Goal: Contribute content: Contribute content

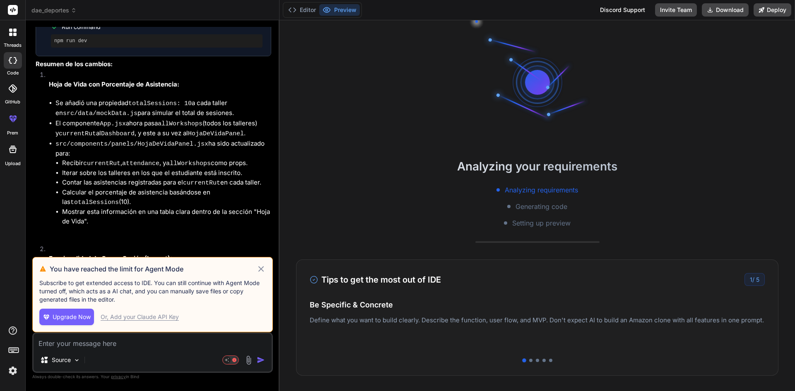
click at [260, 269] on icon at bounding box center [261, 269] width 10 height 10
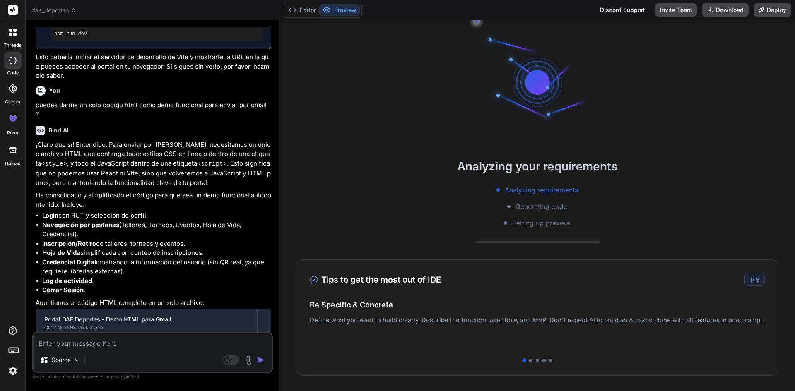
scroll to position [4105, 0]
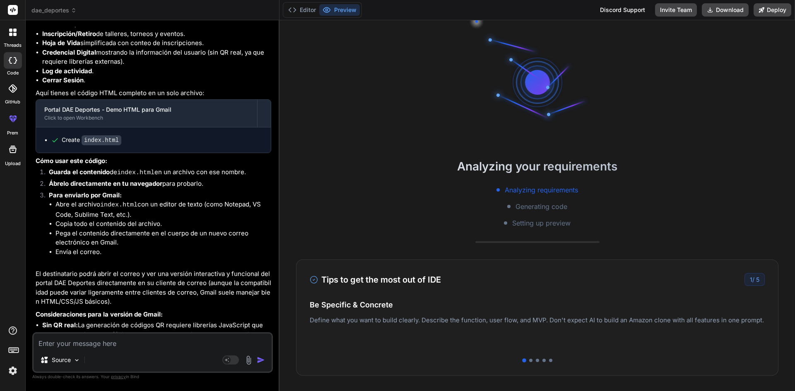
click at [65, 14] on span "dae_deportes" at bounding box center [53, 10] width 45 height 8
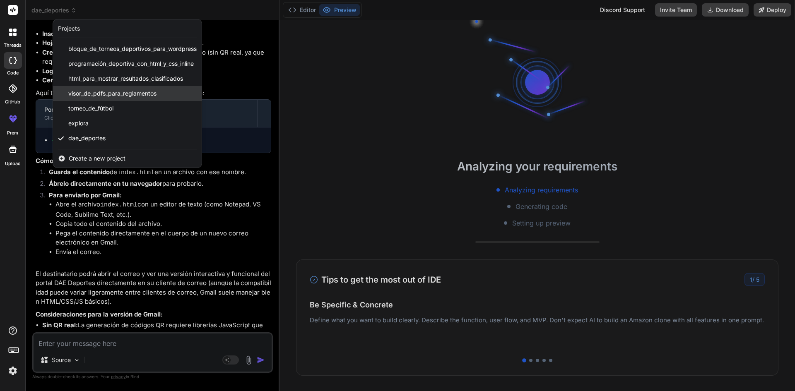
click at [102, 96] on span "visor_de_pdfs_para_reglamentos" at bounding box center [112, 93] width 88 height 8
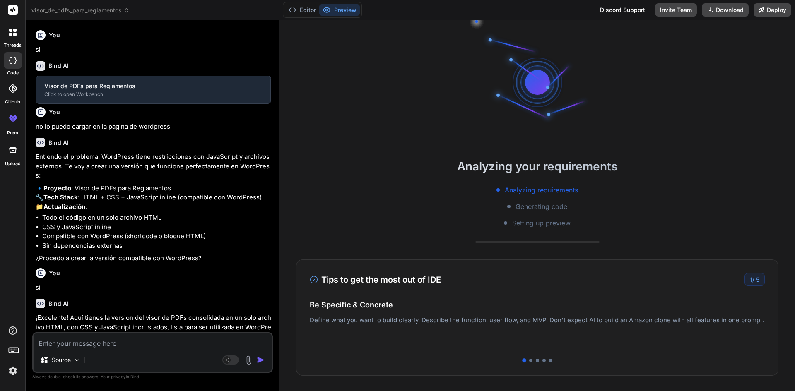
type textarea "x"
click at [157, 340] on textarea at bounding box center [153, 341] width 238 height 15
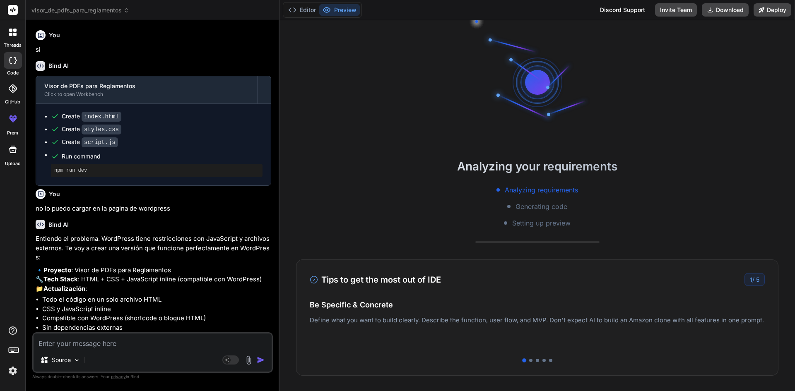
type textarea "d"
type textarea "x"
type textarea "da"
type textarea "x"
type textarea "dam"
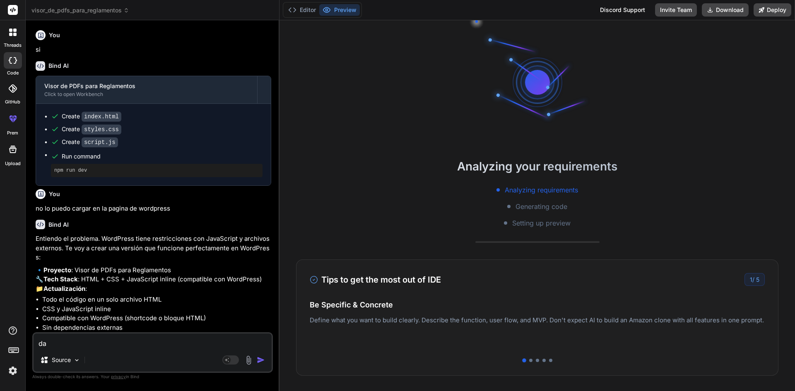
type textarea "x"
type textarea "dame"
type textarea "x"
type textarea "dame"
type textarea "x"
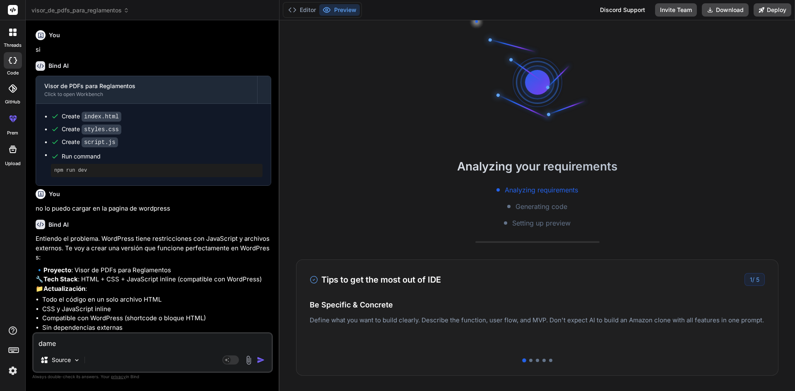
type textarea "dame"
type textarea "x"
type textarea "dam"
type textarea "x"
type textarea "da"
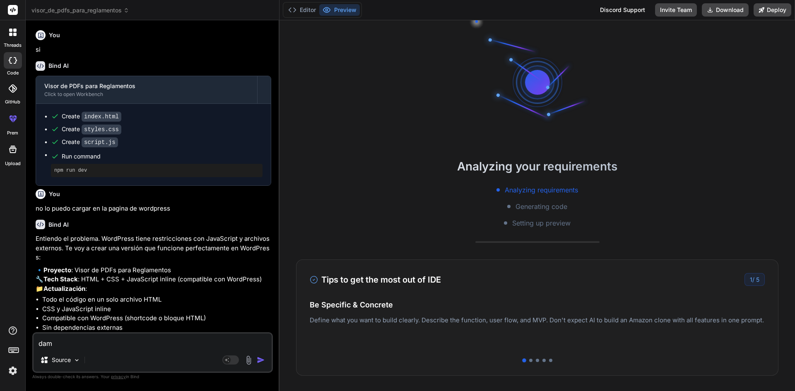
type textarea "x"
type textarea "d"
type textarea "x"
type textarea "t"
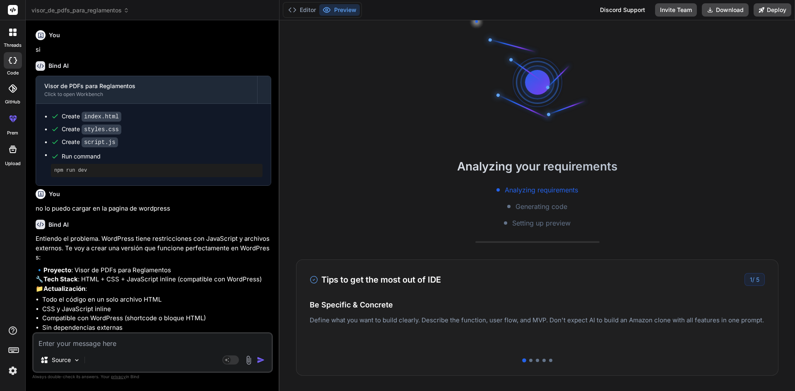
type textarea "x"
type textarea "te"
type textarea "x"
type textarea "tex"
type textarea "x"
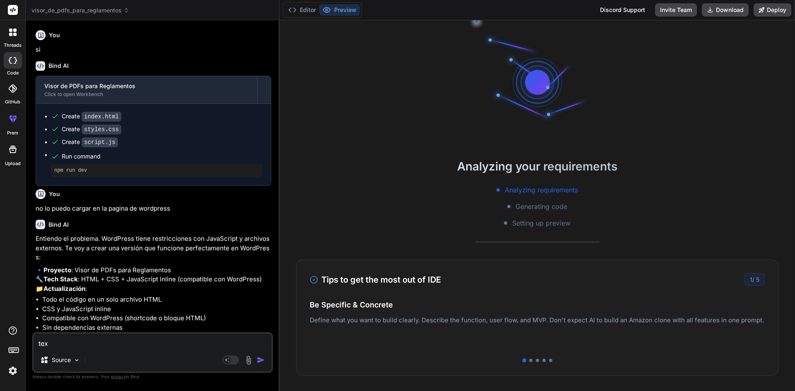
type textarea "text"
type textarea "x"
type textarea "texto"
type textarea "x"
type textarea "texto"
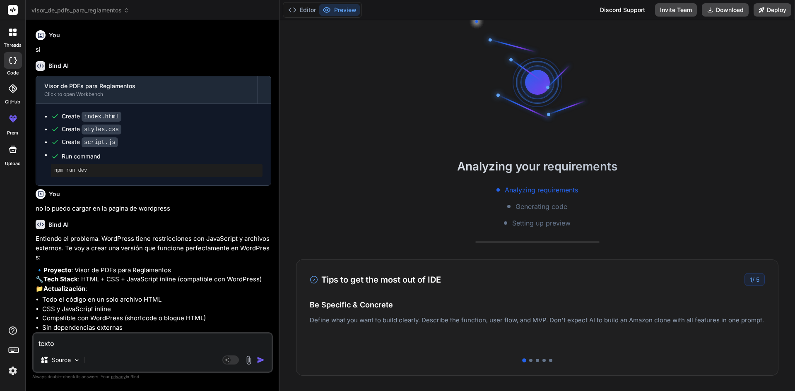
type textarea "x"
type textarea "texto e"
type textarea "x"
type textarea "texto el"
type textarea "x"
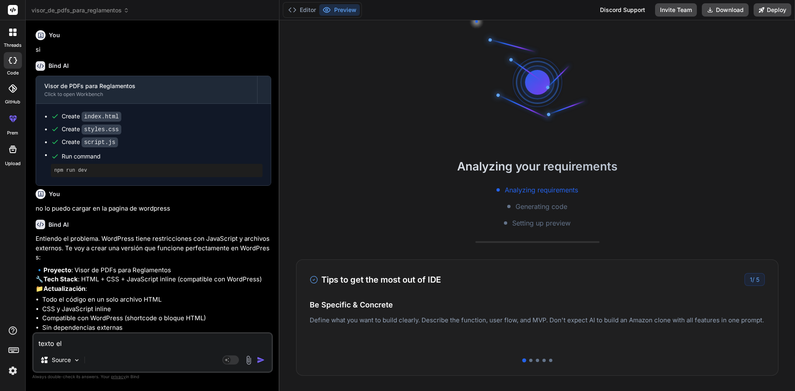
type textarea "texto el"
type textarea "x"
type textarea "texto el s"
type textarea "x"
type textarea "texto el si"
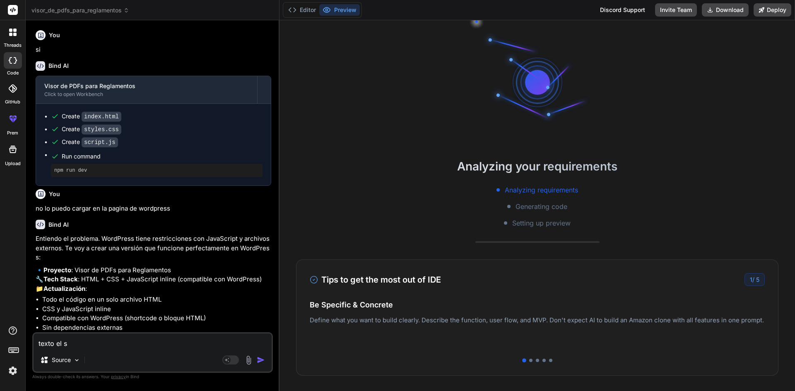
type textarea "x"
type textarea "texto el sig"
type textarea "x"
type textarea "texto el sigu"
type textarea "x"
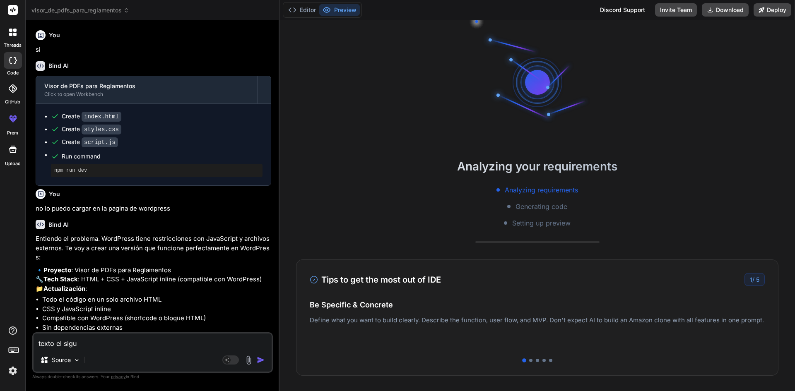
type textarea "texto el sigue"
type textarea "x"
type textarea "texto el sigu"
type textarea "x"
type textarea "texto el sigui"
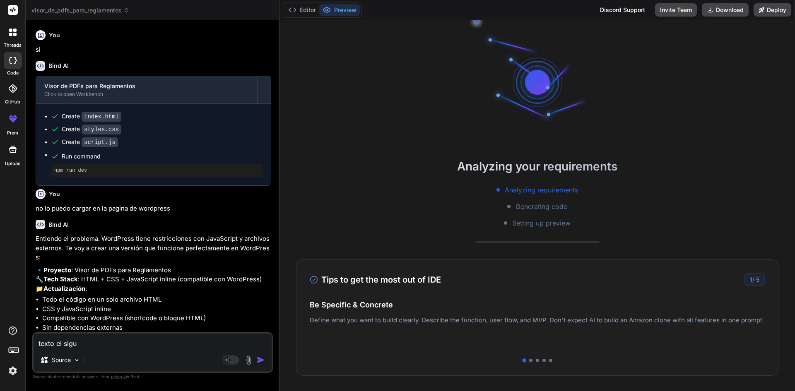
type textarea "x"
type textarea "texto el siguie"
type textarea "x"
type textarea "texto el siguien"
type textarea "x"
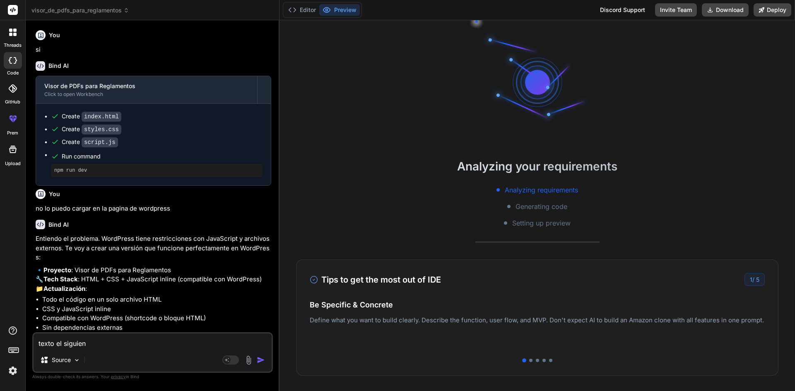
type textarea "texto el siguient"
type textarea "x"
type textarea "texto el siguiente"
type textarea "x"
type textarea "texto el siguiente"
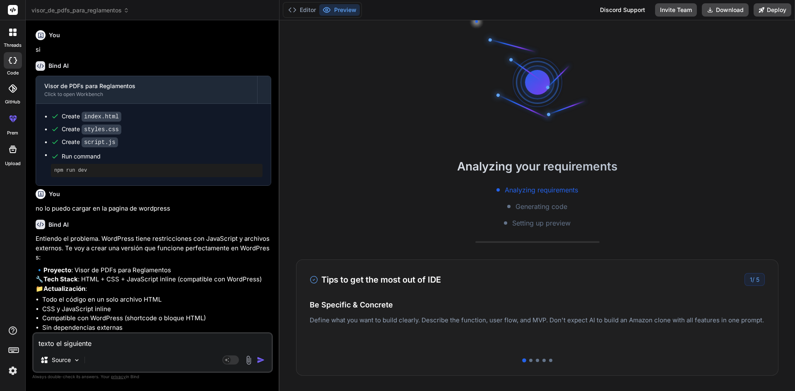
type textarea "x"
type textarea "texto el siguiente t"
type textarea "x"
type textarea "texto el siguiente te"
type textarea "x"
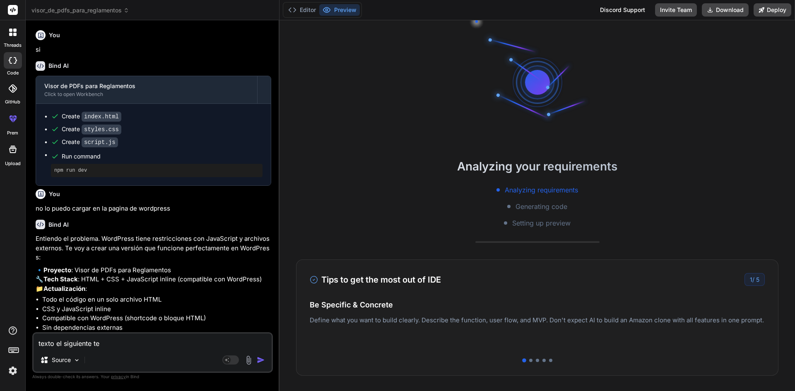
type textarea "texto el siguiente tex"
type textarea "x"
type textarea "texto el siguiente text"
type textarea "x"
type textarea "texto el siguiente texto"
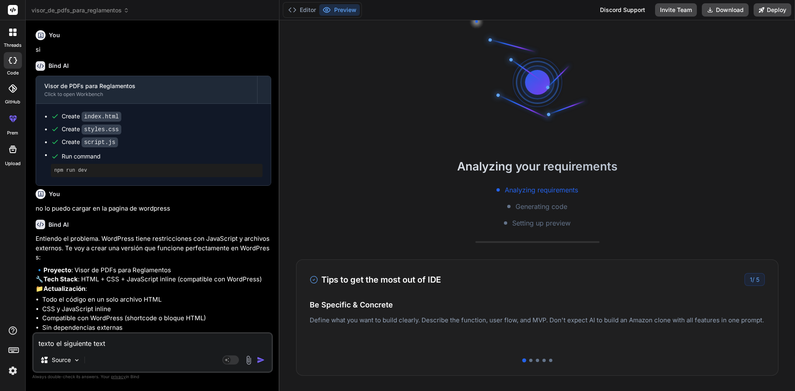
type textarea "x"
type textarea "texto el siguiente texto"
type textarea "x"
type textarea "texto el siguiente texto p"
type textarea "x"
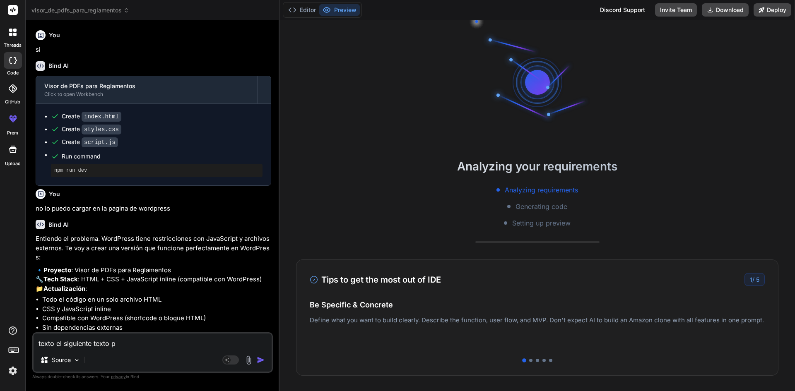
type textarea "texto el siguiente texto pa"
type textarea "x"
type textarea "texto el siguiente texto par"
type textarea "x"
type textarea "texto el siguiente texto para"
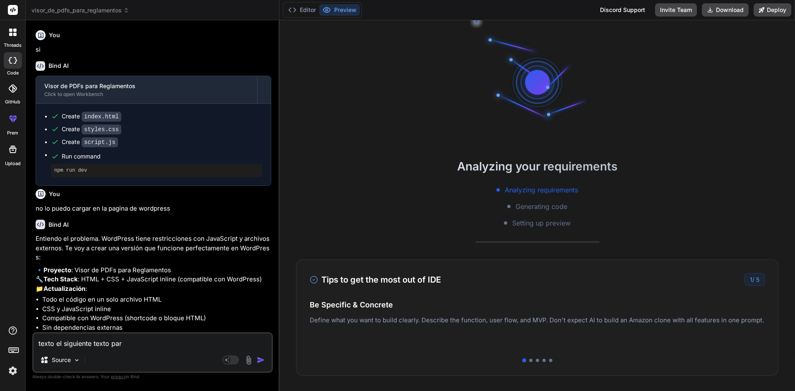
type textarea "x"
type textarea "texto el siguiente texto para"
type textarea "x"
type textarea "texto el siguiente texto para c"
type textarea "x"
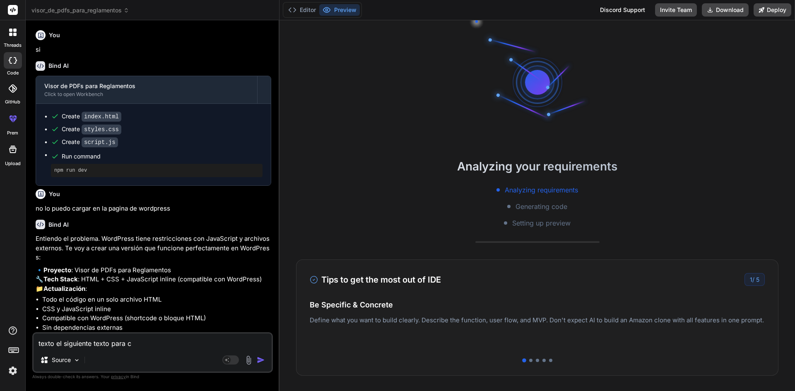
type textarea "texto el siguiente texto para cr"
type textarea "x"
type textarea "texto el siguiente texto para cre"
type textarea "x"
type textarea "texto el siguiente texto para crea"
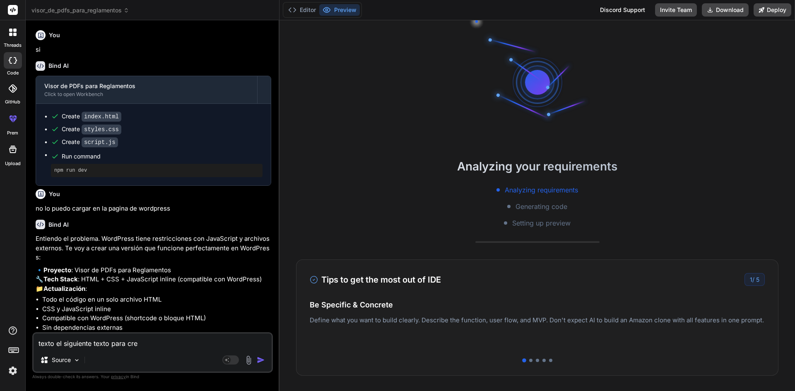
type textarea "x"
type textarea "texto el siguiente texto para crear"
type textarea "x"
type textarea "texto el siguiente texto para crear"
type textarea "x"
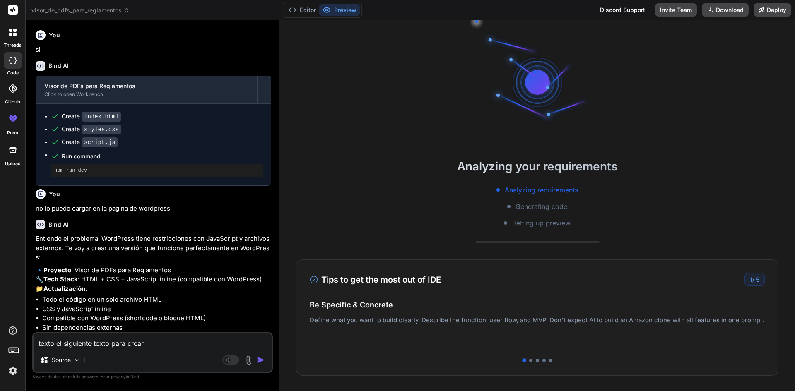
type textarea "texto el siguiente texto para crear e"
type textarea "x"
type textarea "texto el siguiente texto para crear el"
type textarea "x"
type textarea "texto el siguiente texto para crear el"
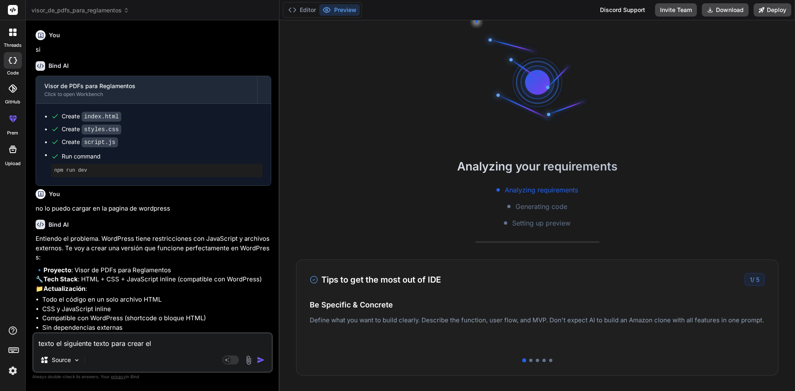
type textarea "x"
type textarea "texto el siguiente texto para crear el e"
type textarea "x"
type textarea "texto el siguiente texto para crear el es"
type textarea "x"
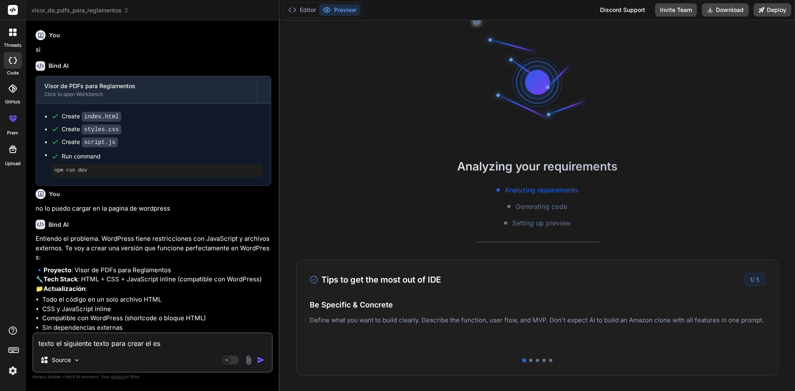
type textarea "texto el siguiente texto para crear el esp"
type textarea "x"
type textarea "texto el siguiente texto para crear el espa"
type textarea "x"
type textarea "texto el siguiente texto para crear el espac"
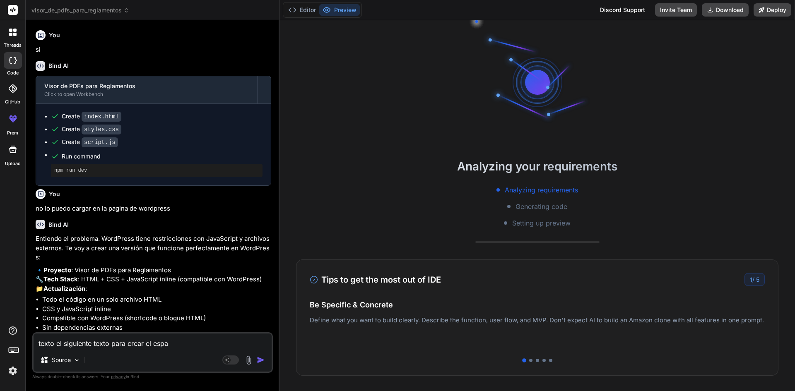
type textarea "x"
type textarea "texto el siguiente texto para crear el espaci"
type textarea "x"
type textarea "texto el siguiente texto para crear el espacio"
type textarea "x"
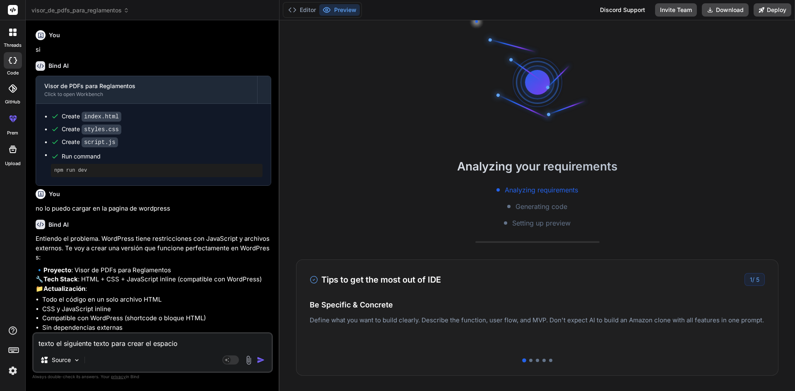
type textarea "texto el siguiente texto para crear el espacio"
type textarea "x"
type textarea "texto el siguiente texto para crear el espacio d"
type textarea "x"
type textarea "texto el siguiente texto para crear el espacio de"
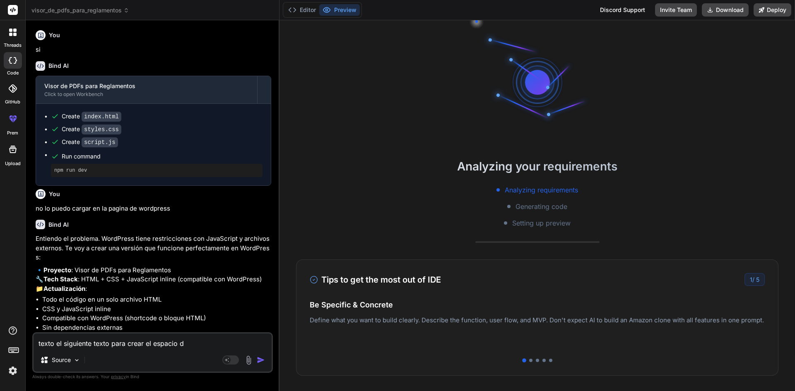
type textarea "x"
type textarea "texto el siguiente texto para crear el espacio de"
type textarea "x"
type textarea "texto el siguiente texto para crear el espacio de a"
type textarea "x"
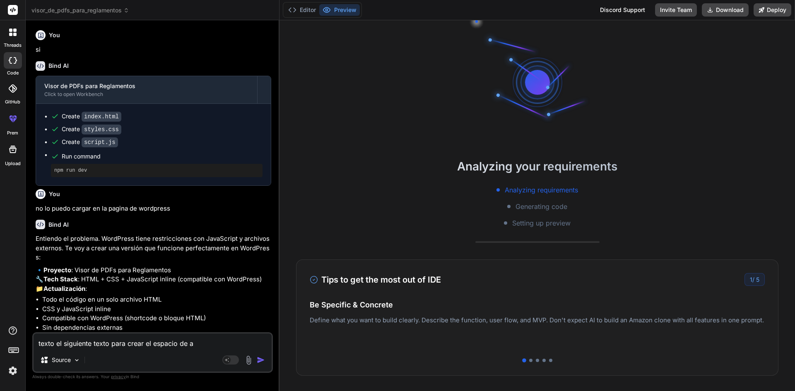
type textarea "texto el siguiente texto para crear el espacio de as"
type textarea "x"
type textarea "texto el siguiente texto para crear el espacio de asu"
type textarea "x"
type textarea "texto el siguiente texto para crear el espacio de [PERSON_NAME]"
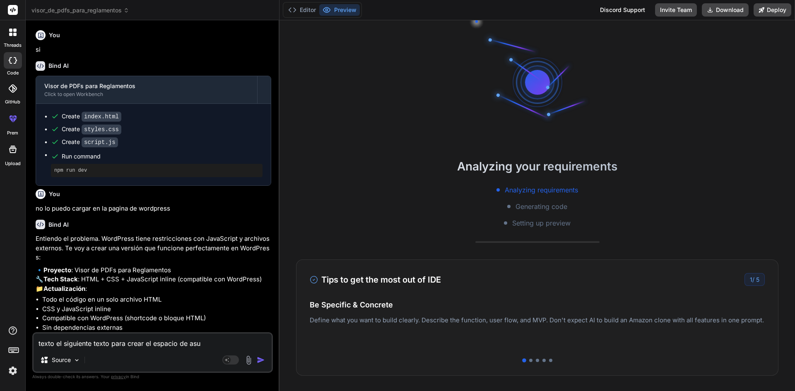
type textarea "x"
type textarea "texto el siguiente texto para crear el espacio de asunt"
type textarea "x"
type textarea "texto el siguiente texto para crear el espacio de asunto"
type textarea "x"
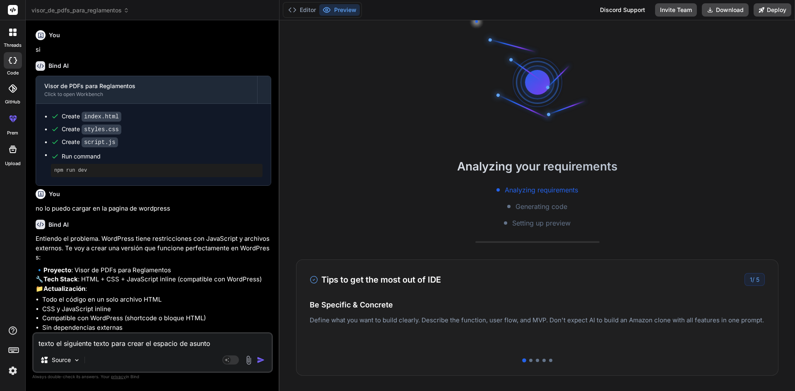
type textarea "texto el siguiente texto para crear el espacio de asuntos"
type textarea "x"
type textarea "texto el siguiente texto para crear el espacio de asuntos"
type textarea "x"
type textarea "texto el siguiente texto para crear el espacio de asuntos e"
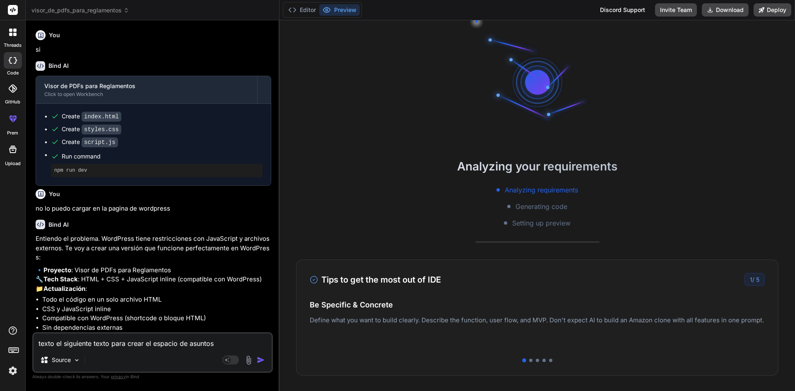
type textarea "x"
type textarea "texto el siguiente texto para crear el espacio de asuntos es"
type textarea "x"
type textarea "texto el siguiente texto para crear el espacio de asuntos est"
type textarea "x"
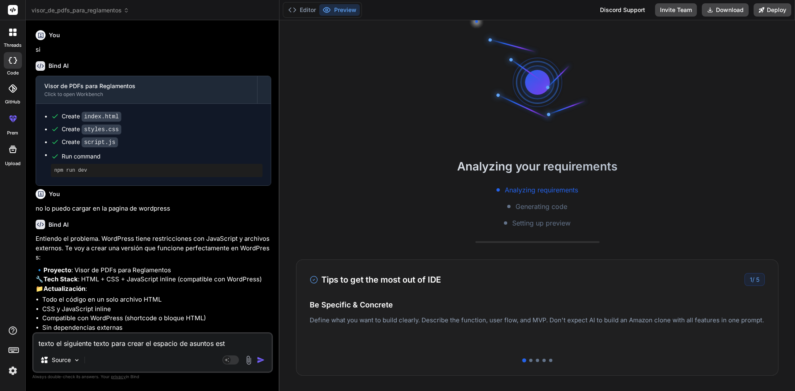
type textarea "texto el siguiente texto para crear el espacio de asuntos estu"
type textarea "x"
type textarea "texto el siguiente texto para crear el espacio de asuntos estud"
type textarea "x"
type textarea "texto el siguiente texto para crear el espacio de asuntos estudi"
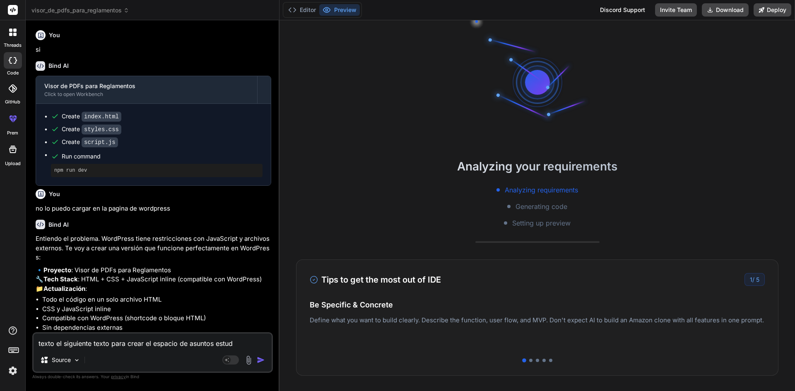
type textarea "x"
type textarea "texto el siguiente texto para crear el espacio de asuntos estudia"
type textarea "x"
type textarea "texto el siguiente texto para crear el espacio de asuntos estudian"
type textarea "x"
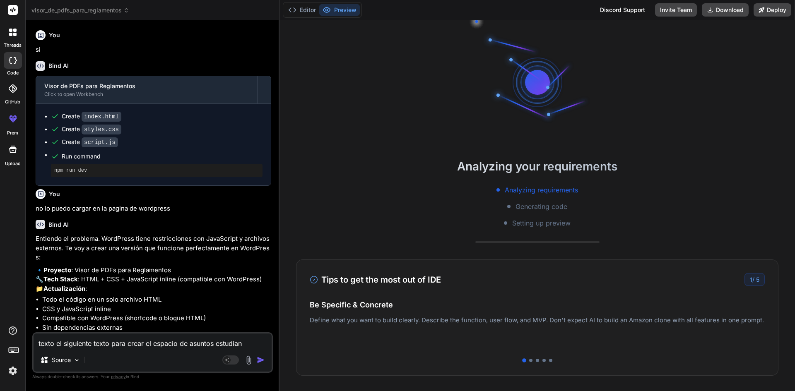
type textarea "texto el siguiente texto para crear el espacio de asuntos estudiant"
type textarea "x"
type textarea "texto el siguiente texto para crear el espacio de asuntos estudianti"
type textarea "x"
type textarea "texto el siguiente texto para crear el espacio de asuntos estudiantil"
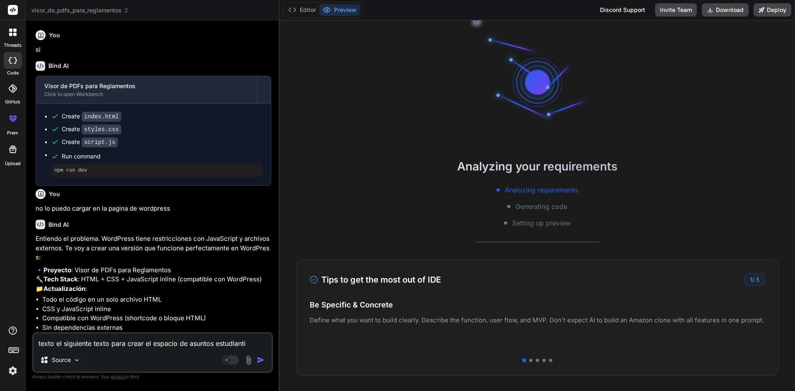
type textarea "x"
type textarea "texto el siguiente texto para crear el espacio de asuntos estudiantile"
type textarea "x"
type textarea "texto el siguiente texto para crear el espacio de asuntos estudiantiles"
type textarea "x"
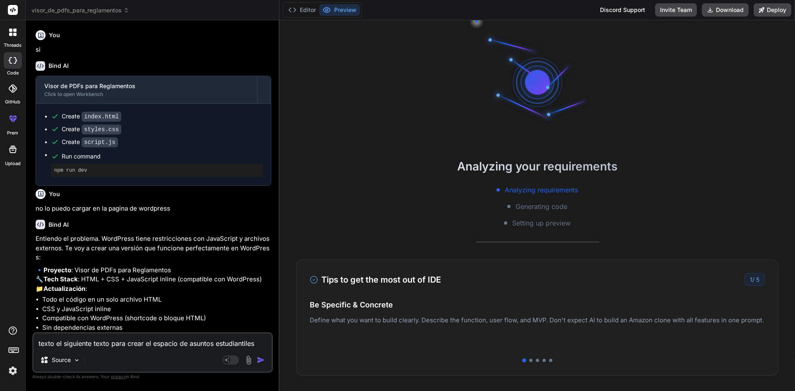
type textarea "texto el siguiente texto para crear el espacio de asuntos estudiantiles"
type textarea "x"
type textarea "texto el siguiente texto para crear el espacio de asuntos estudiantiles i"
type textarea "x"
type textarea "texto el siguiente texto para crear el espacio de asuntos estudiantiles iq"
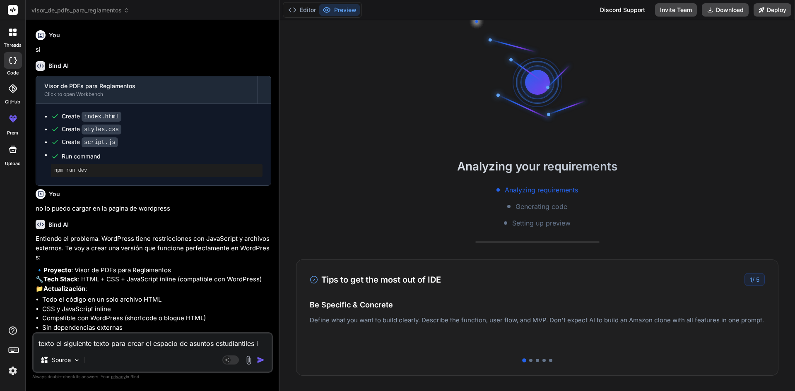
type textarea "x"
type textarea "texto el siguiente texto para crear el espacio de asuntos estudiantiles iqu"
type textarea "x"
type textarea "texto el siguiente texto para crear el espacio de asuntos estudiantiles iqui"
type textarea "x"
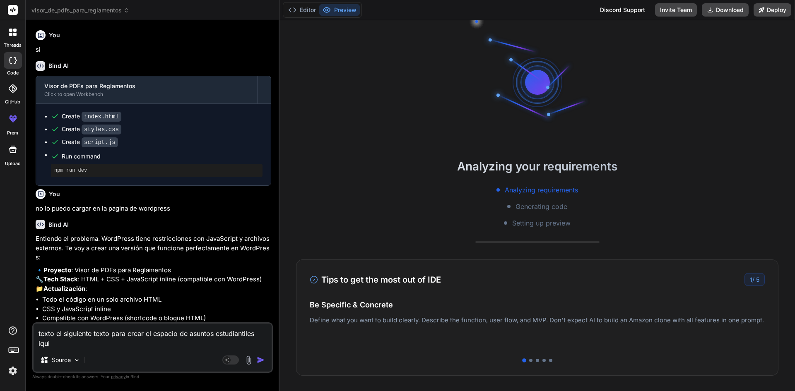
type textarea "texto el siguiente texto para crear el espacio de asuntos estudiantiles iquiq"
type textarea "x"
type textarea "texto el siguiente texto para crear el espacio de asuntos estudiantiles iquiqu"
type textarea "x"
type textarea "texto el siguiente texto para crear el espacio de asuntos estudiantiles iquique"
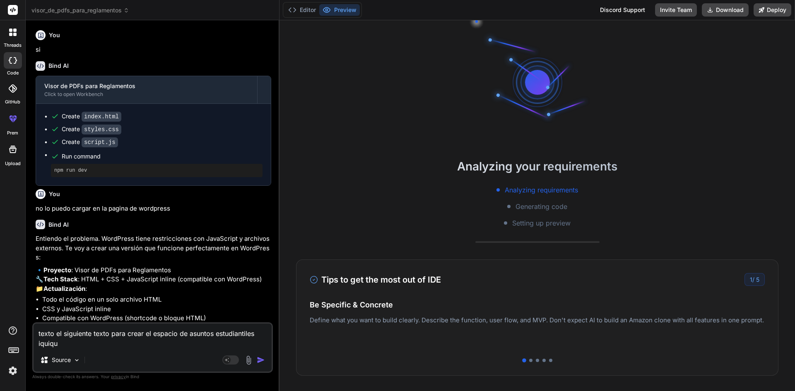
type textarea "x"
type textarea "texto el siguiente texto para crear el espacio de asuntos estudiantiles iquique,"
type textarea "x"
type textarea "texto el siguiente texto para crear el espacio de asuntos estudiantiles iquique,"
type textarea "x"
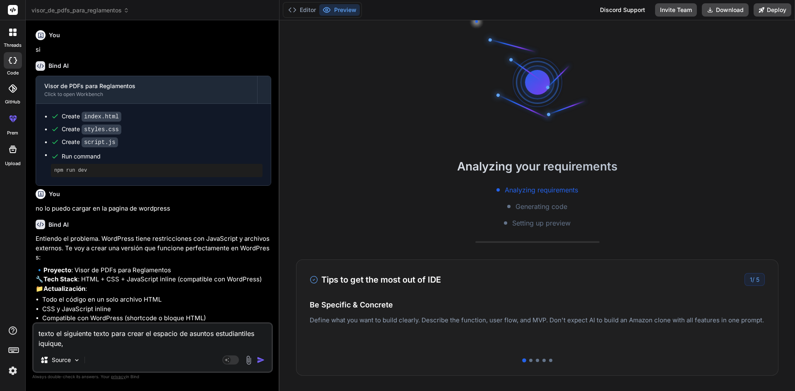
type textarea "texto el siguiente texto para crear el espacio de asuntos estudiantiles iquique…"
type textarea "x"
type textarea "texto el siguiente texto para crear el espacio de asuntos estudiantiles iquique…"
type textarea "x"
type textarea "texto el siguiente texto para crear el espacio de asuntos estudiantiles iquique…"
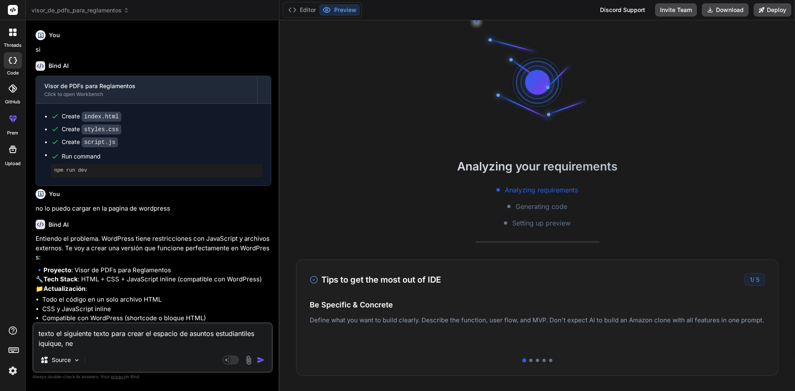
type textarea "x"
type textarea "texto el siguiente texto para crear el espacio de asuntos estudiantiles iquique…"
type textarea "x"
type textarea "texto el siguiente texto para crear el espacio de asuntos estudiantiles iquique…"
type textarea "x"
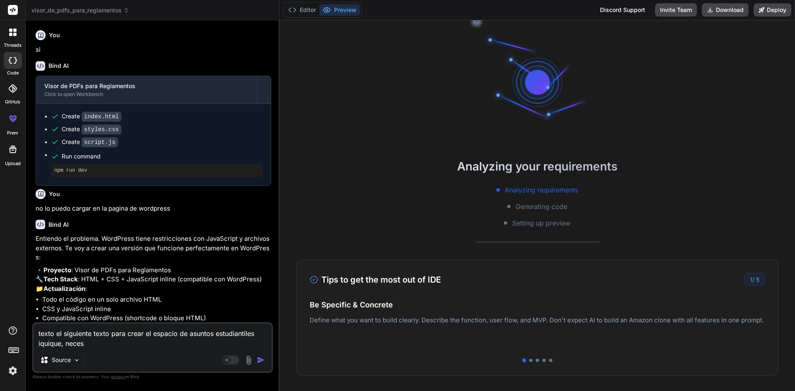
type textarea "texto el siguiente texto para crear el espacio de asuntos estudiantiles iquique…"
type textarea "x"
type textarea "texto el siguiente texto para crear el espacio de asuntos estudiantiles iquique…"
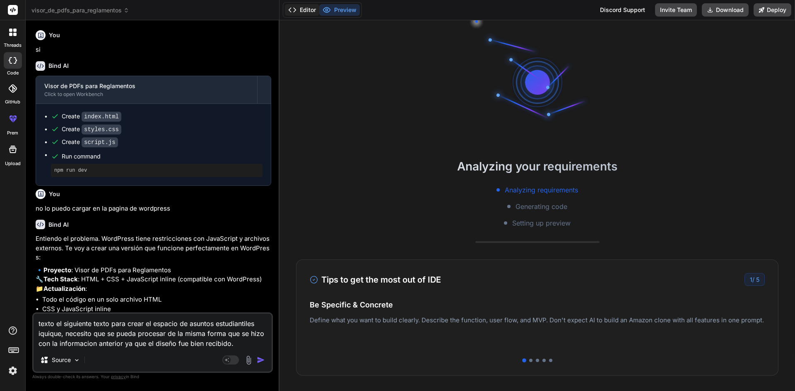
click at [306, 10] on button "Editor" at bounding box center [302, 10] width 34 height 12
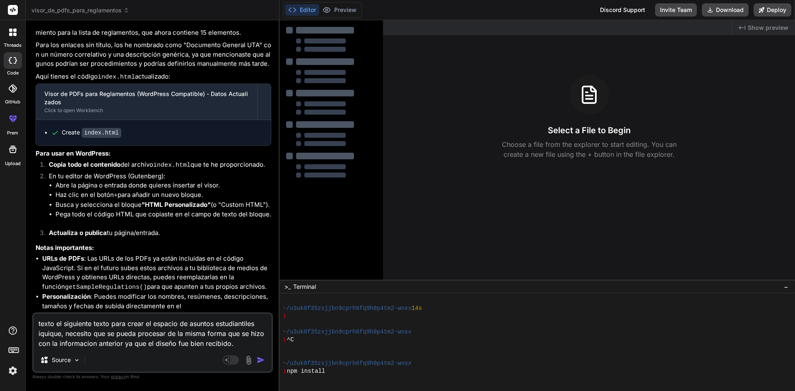
scroll to position [1516, 0]
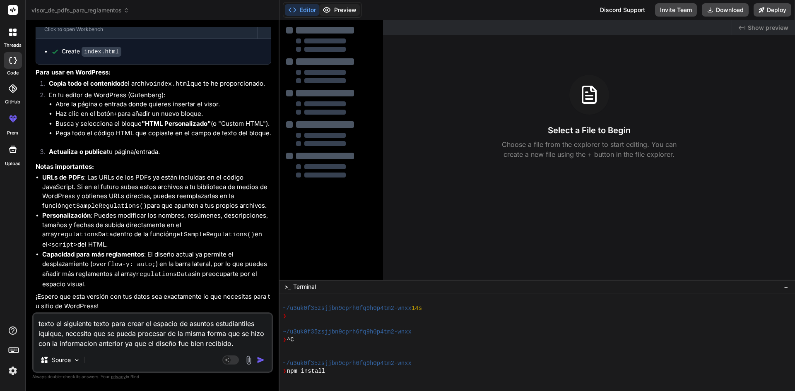
click at [339, 10] on button "Preview" at bounding box center [339, 10] width 41 height 12
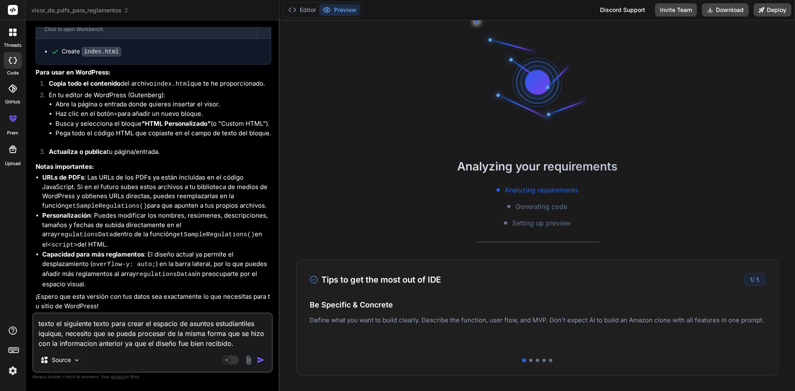
click at [242, 341] on textarea "texto el siguiente texto para crear el espacio de asuntos estudiantiles iquique…" at bounding box center [153, 331] width 238 height 35
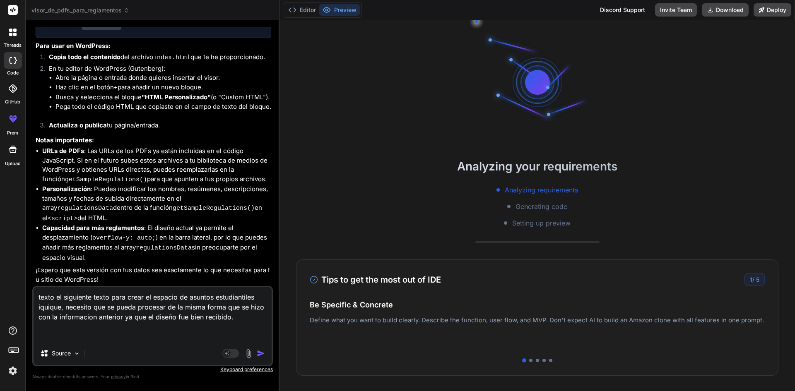
paste textarea "LOREMI DOL SITAMET Consec ad elitsedd: eiusmo@tempori.utl.et. Do Magnaa en Admi…"
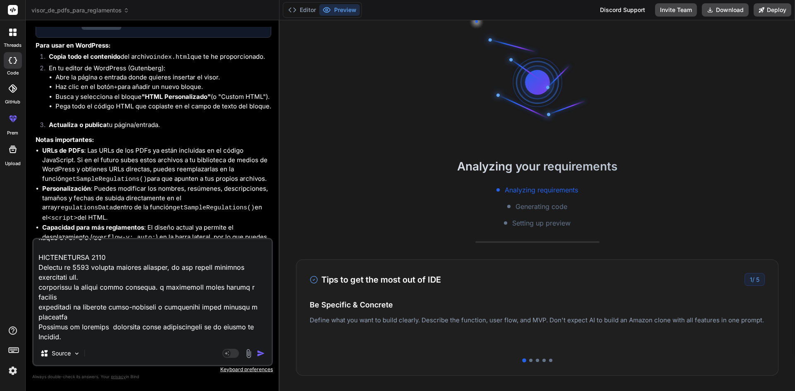
click at [259, 352] on img "button" at bounding box center [261, 354] width 8 height 8
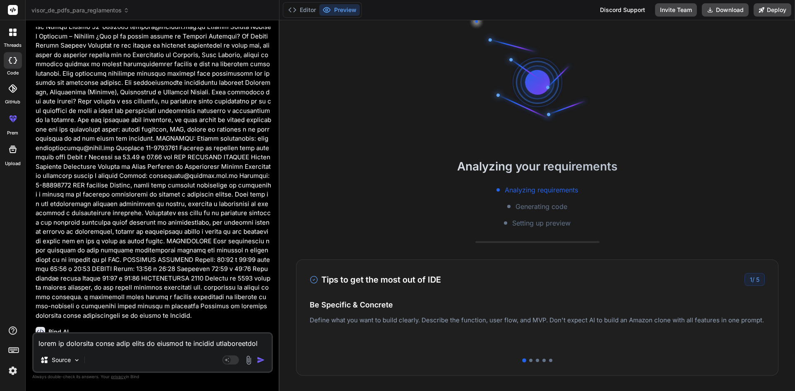
scroll to position [2290, 0]
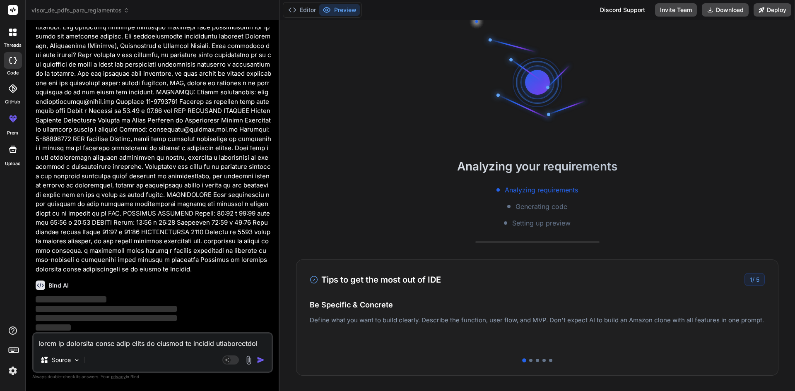
click at [158, 348] on textarea at bounding box center [153, 341] width 238 height 15
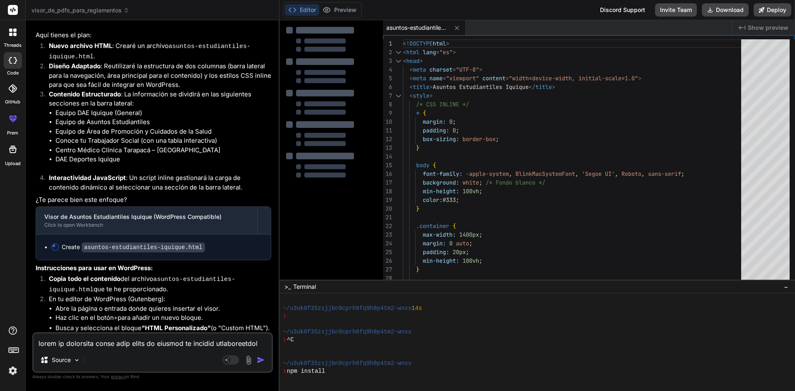
scroll to position [2696, 0]
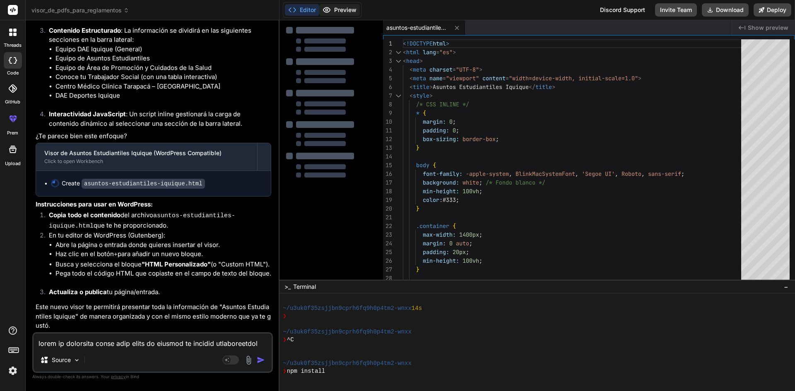
click at [333, 10] on button "Preview" at bounding box center [339, 10] width 41 height 12
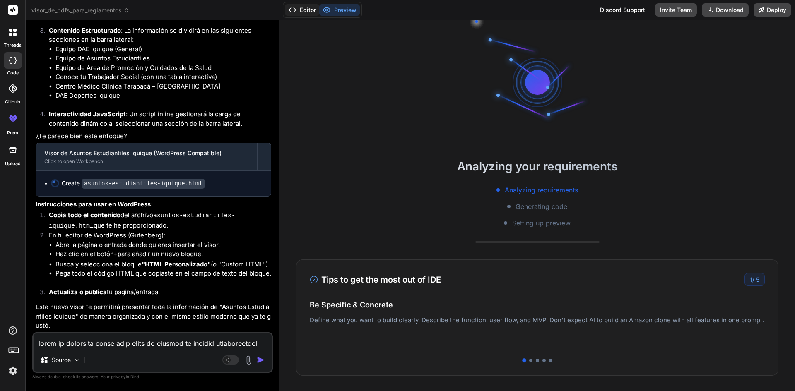
click at [307, 6] on button "Editor" at bounding box center [302, 10] width 34 height 12
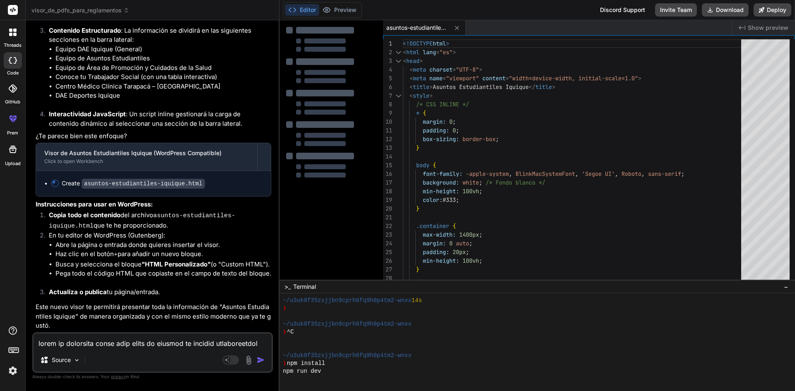
scroll to position [102, 0]
click at [307, 9] on button "Editor" at bounding box center [302, 10] width 34 height 12
click at [296, 10] on polyline at bounding box center [295, 10] width 2 height 4
click at [327, 216] on div at bounding box center [332, 188] width 104 height 336
click at [303, 10] on button "Editor" at bounding box center [302, 10] width 34 height 12
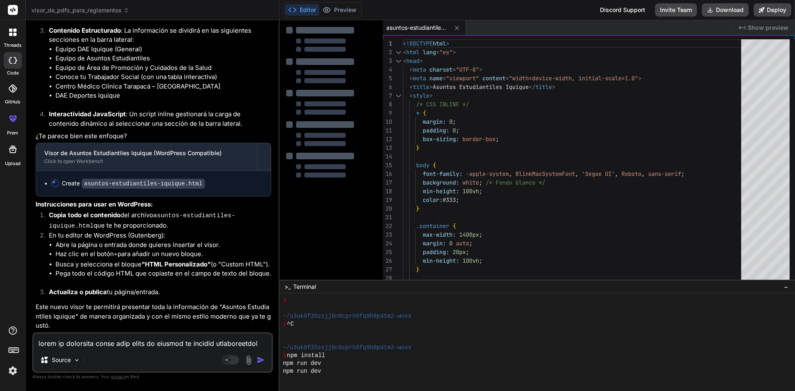
click at [192, 337] on textarea at bounding box center [153, 341] width 238 height 15
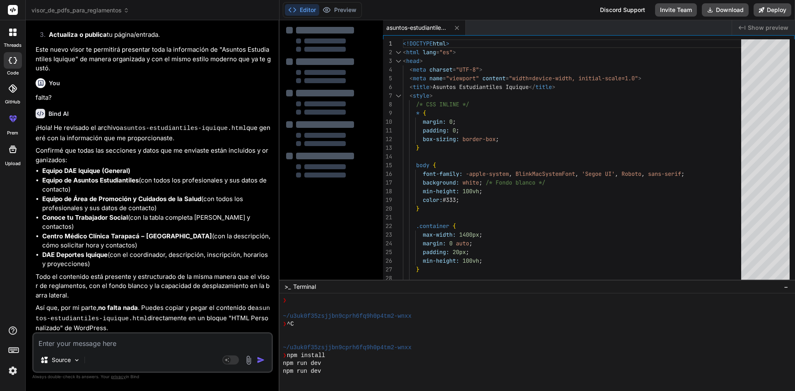
scroll to position [2966, 0]
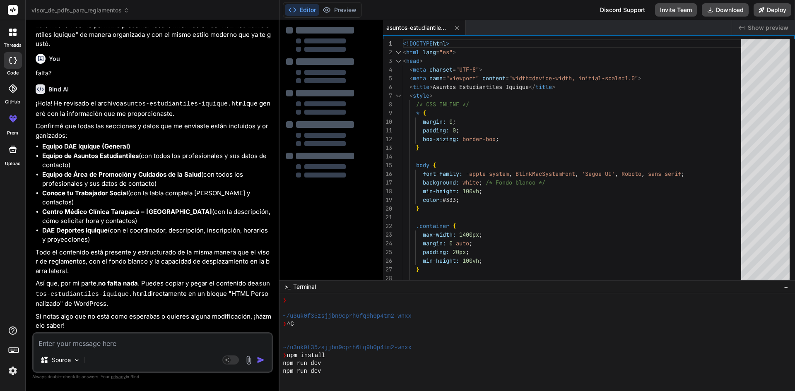
click at [304, 9] on button "Editor" at bounding box center [302, 10] width 34 height 12
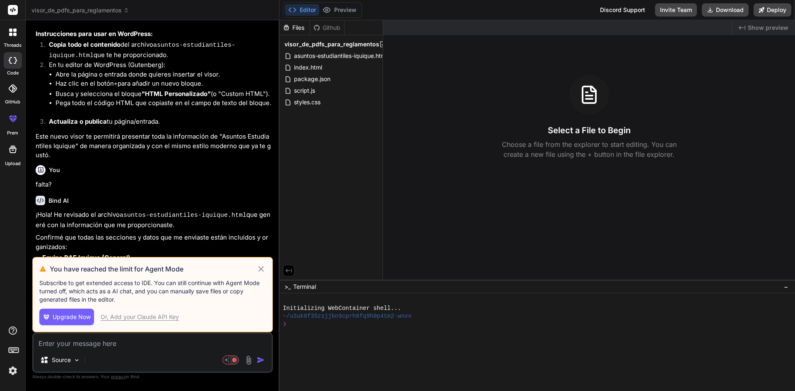
scroll to position [2560, 0]
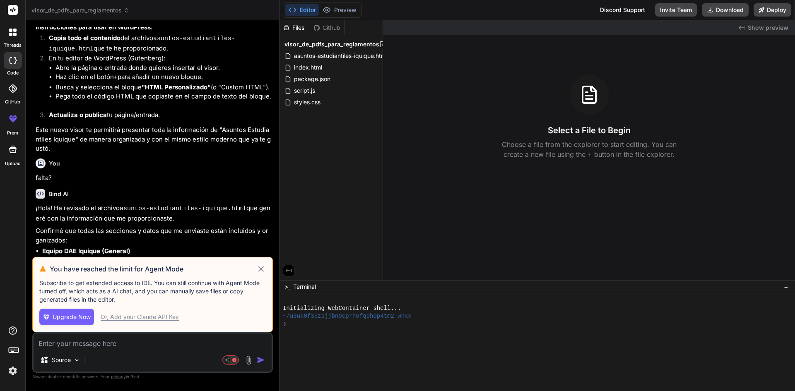
click at [259, 268] on icon at bounding box center [261, 269] width 10 height 10
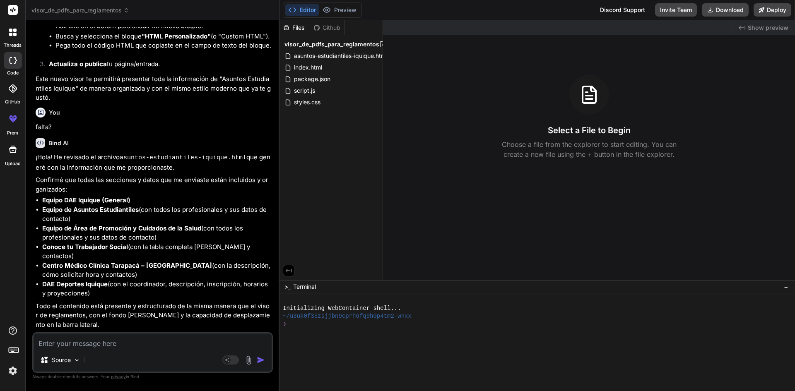
scroll to position [2627, 0]
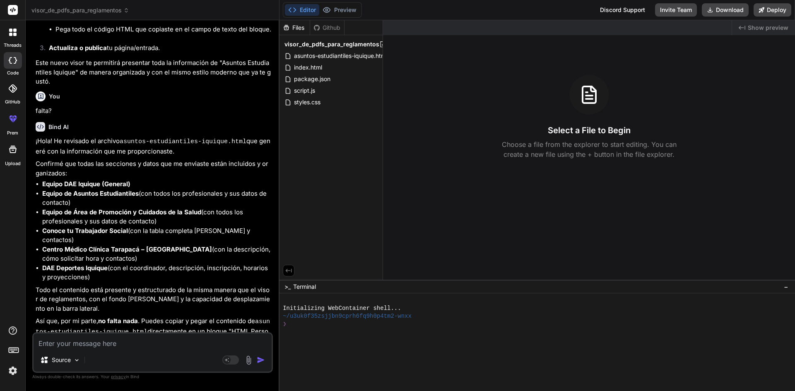
click at [771, 27] on span "Show preview" at bounding box center [768, 28] width 41 height 8
click at [311, 64] on span "index.html" at bounding box center [308, 68] width 30 height 10
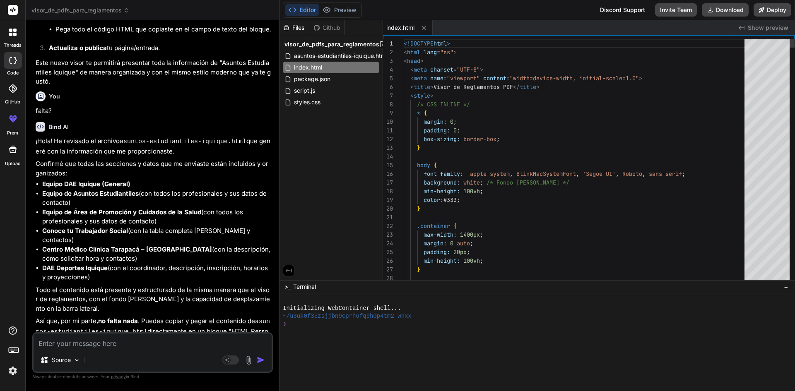
type textarea "x"
click at [763, 25] on span "Show preview" at bounding box center [768, 28] width 41 height 8
click at [303, 101] on span "styles.css" at bounding box center [307, 102] width 28 height 10
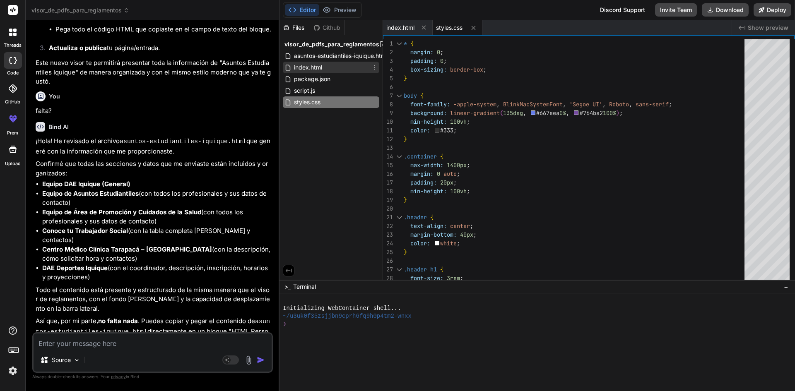
click at [318, 71] on span "index.html" at bounding box center [308, 68] width 30 height 10
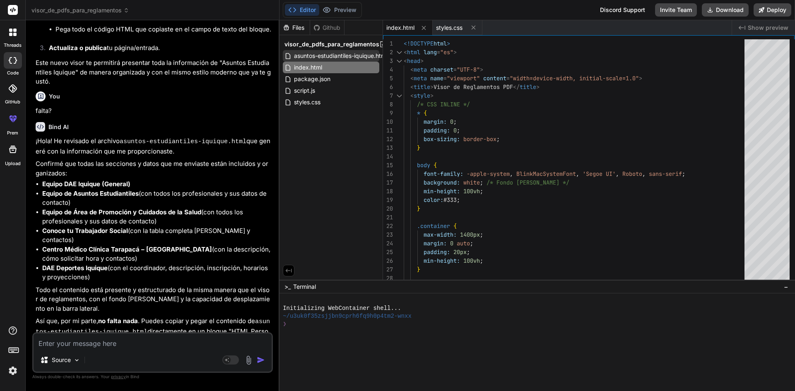
click at [345, 54] on span "asuntos-estudiantiles-iquique.html" at bounding box center [340, 56] width 95 height 10
click at [338, 4] on div "Editor Preview Disabled until preview for your project is generated" at bounding box center [322, 10] width 79 height 16
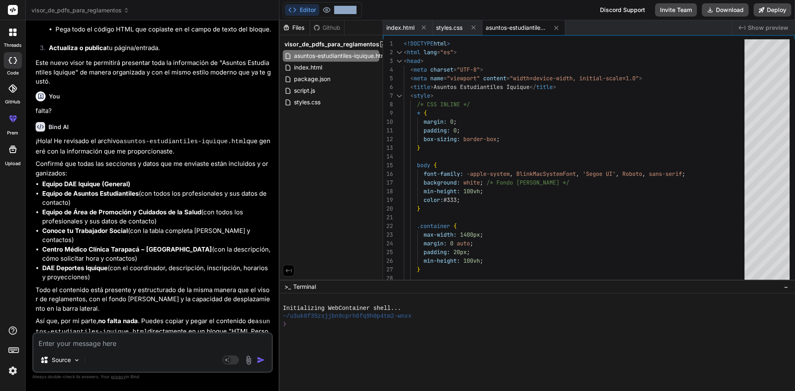
click at [338, 4] on div "Editor Preview Disabled until preview for your project is generated" at bounding box center [322, 10] width 79 height 16
click at [328, 72] on div "index.html" at bounding box center [331, 68] width 97 height 12
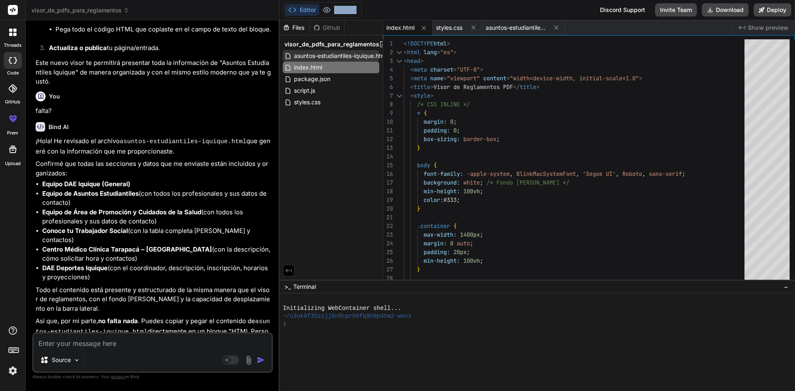
click at [336, 55] on span "asuntos-estudiantiles-iquique.html" at bounding box center [340, 56] width 95 height 10
click at [421, 27] on icon at bounding box center [423, 27] width 7 height 7
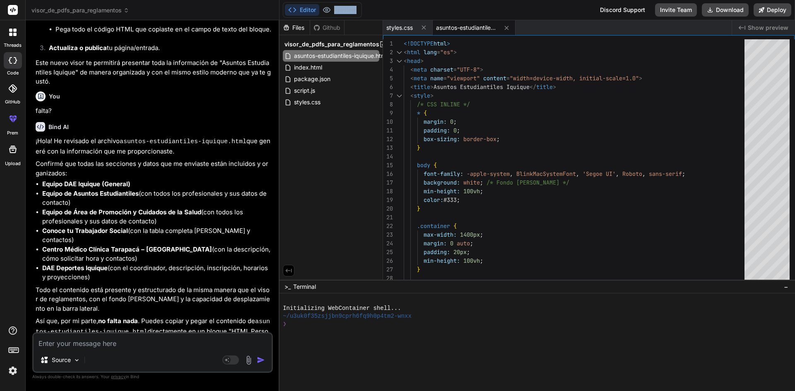
click at [421, 27] on icon at bounding box center [423, 27] width 7 height 7
click at [767, 28] on span "Show preview" at bounding box center [768, 28] width 41 height 8
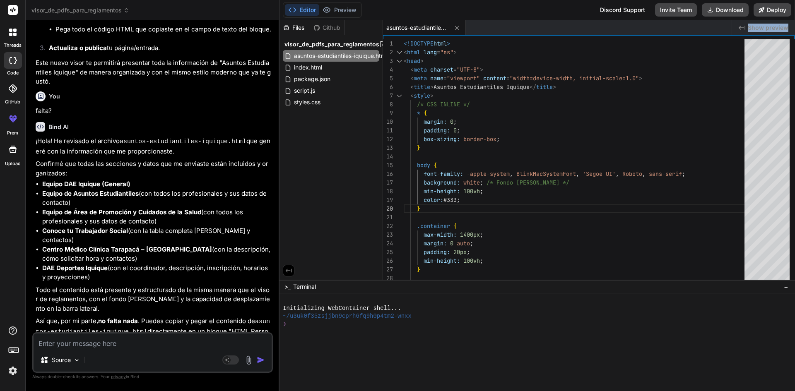
click at [767, 28] on span "Show preview" at bounding box center [768, 28] width 41 height 8
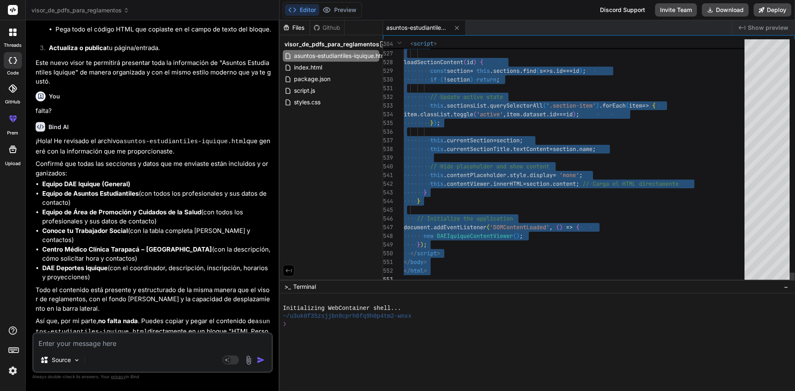
drag, startPoint x: 405, startPoint y: 43, endPoint x: 470, endPoint y: 319, distance: 284.3
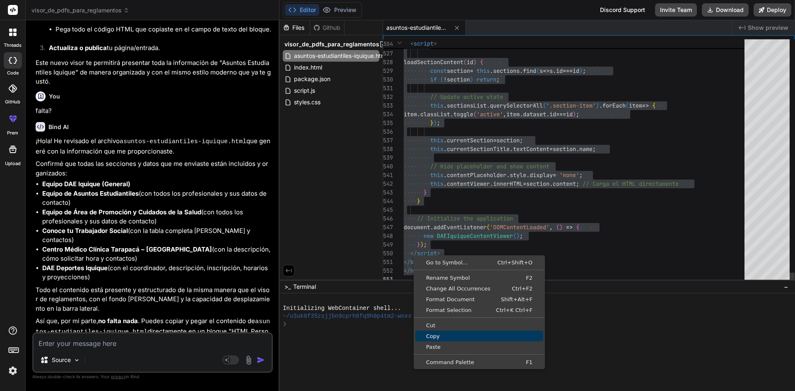
click at [436, 339] on span "Copy" at bounding box center [479, 336] width 128 height 5
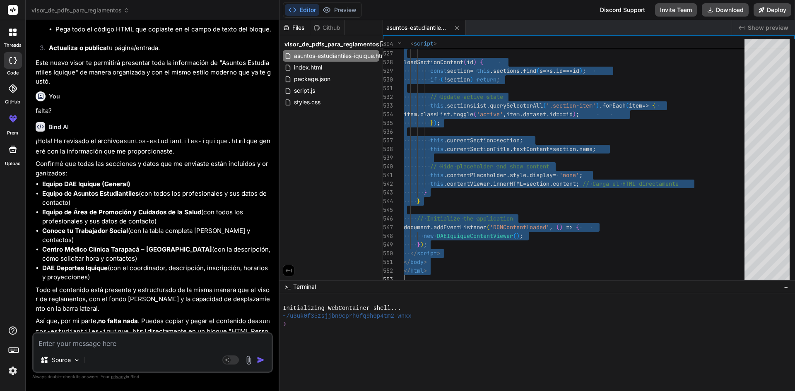
type textarea "</body> </html>"
